Goal: Transaction & Acquisition: Obtain resource

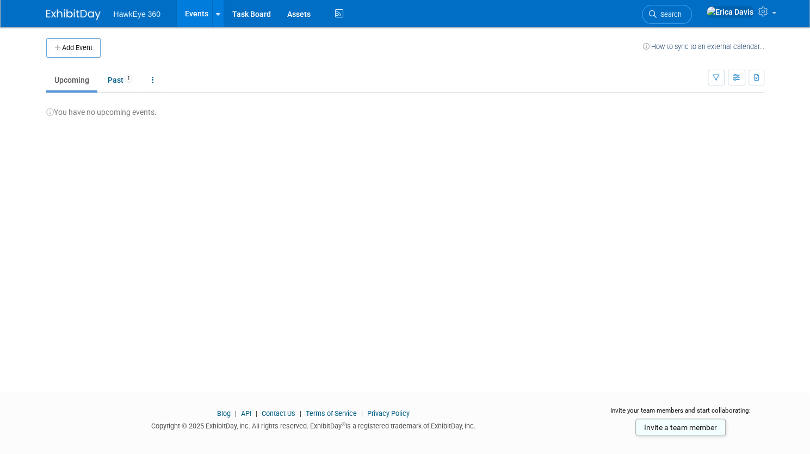
click at [198, 13] on link "Events" at bounding box center [197, 13] width 40 height 27
click at [248, 13] on link "Task Board" at bounding box center [251, 13] width 55 height 27
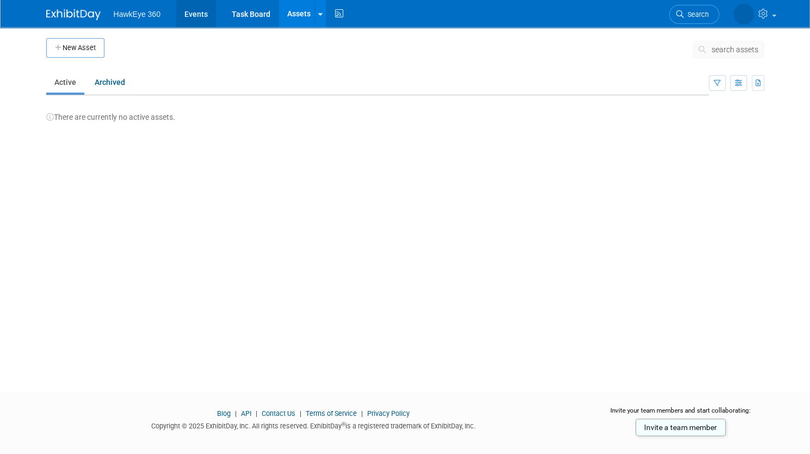
click at [196, 13] on link "Events" at bounding box center [196, 13] width 40 height 27
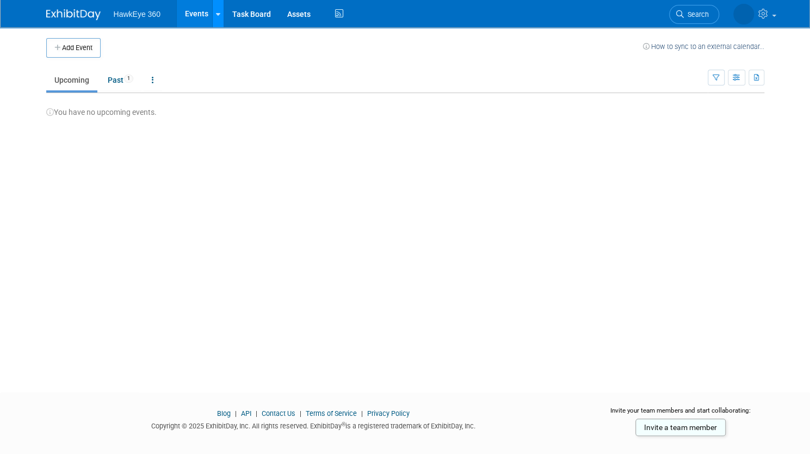
click at [216, 15] on icon at bounding box center [218, 14] width 4 height 7
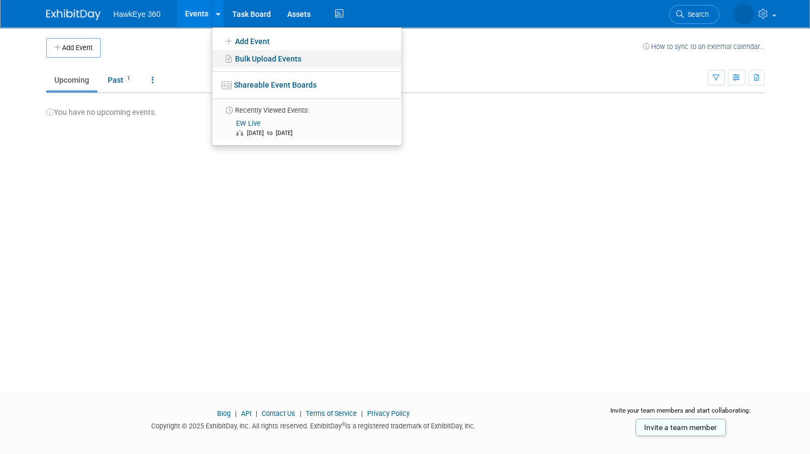
click at [266, 57] on link "Bulk Upload Events" at bounding box center [306, 58] width 189 height 17
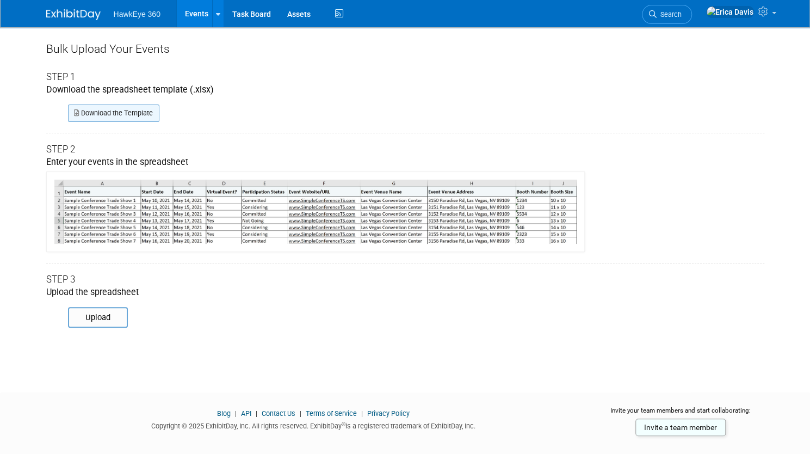
click at [125, 114] on link "Download the Template" at bounding box center [113, 112] width 91 height 17
